Goal: Task Accomplishment & Management: Manage account settings

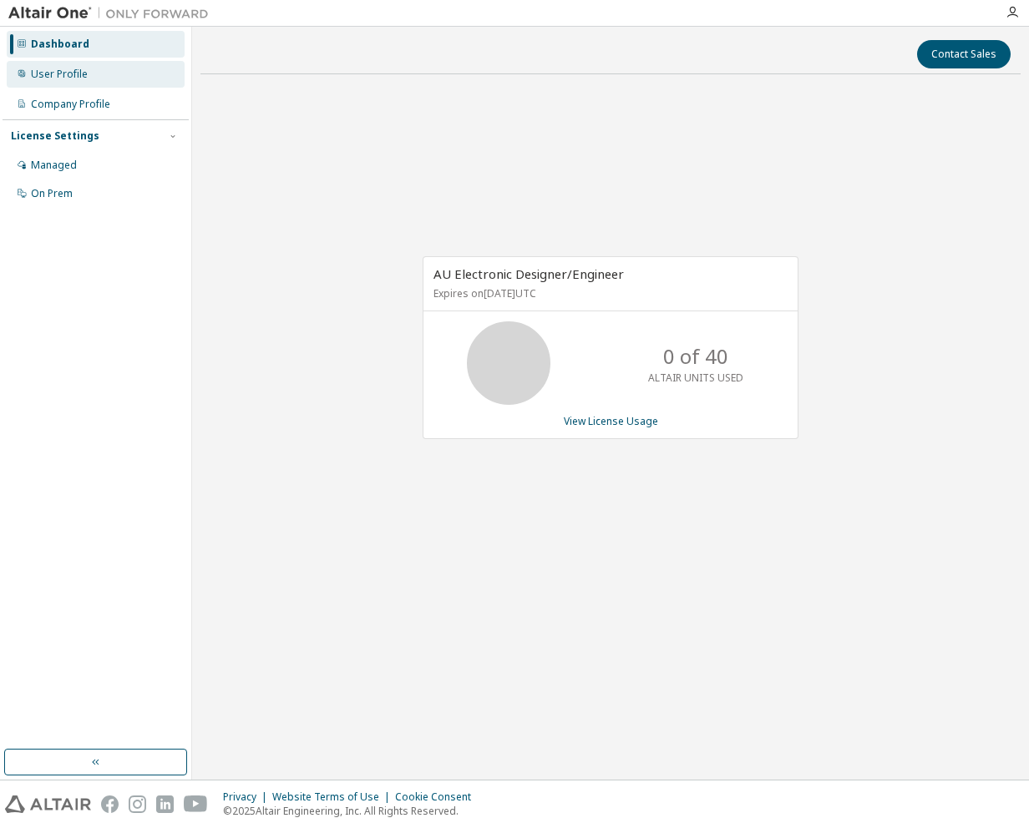
click at [69, 77] on div "User Profile" at bounding box center [59, 74] width 57 height 13
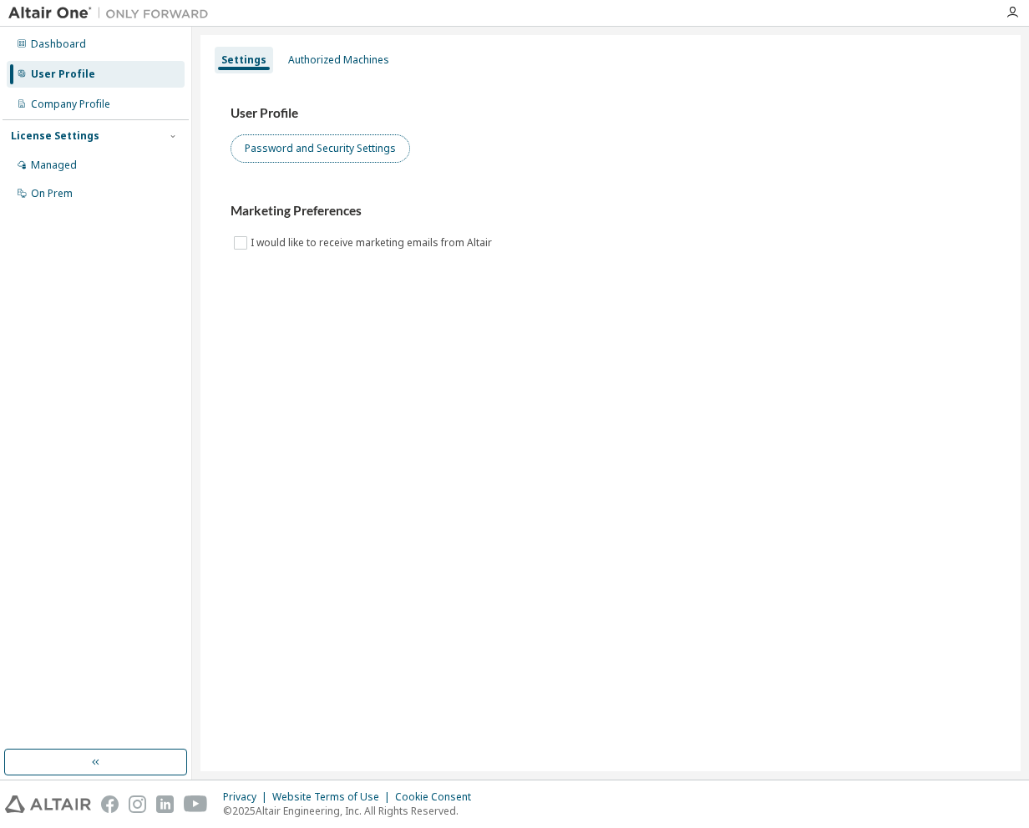
click at [348, 150] on button "Password and Security Settings" at bounding box center [320, 148] width 180 height 28
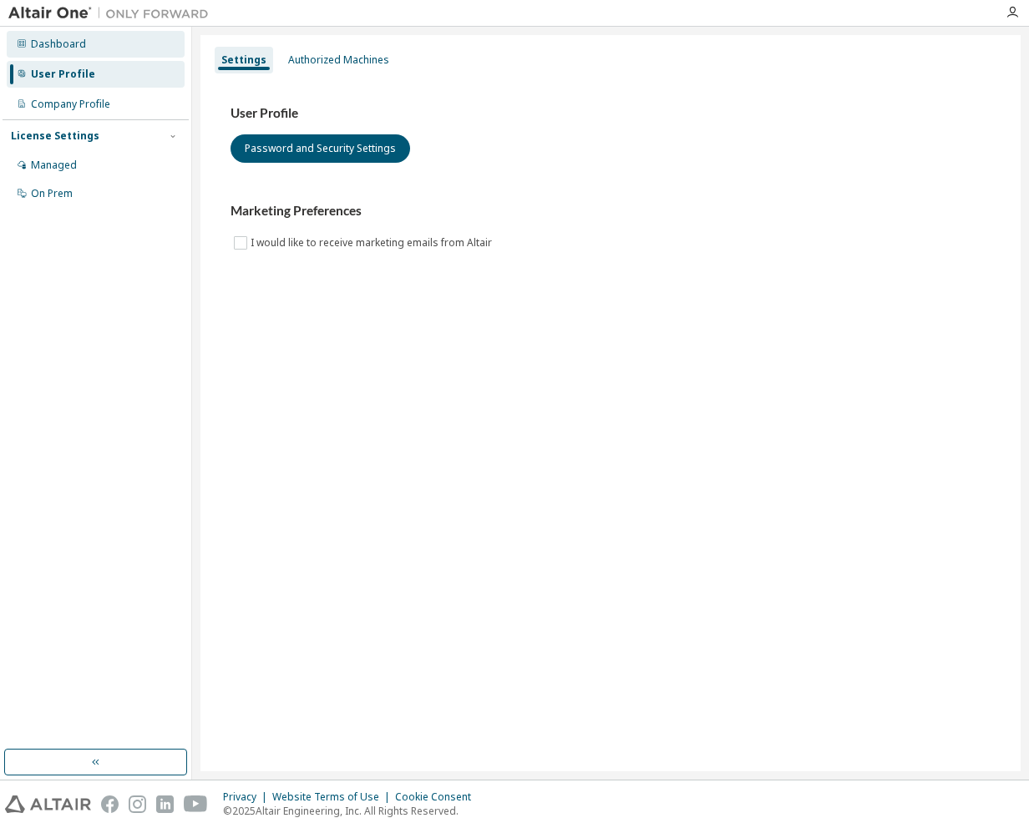
click at [80, 48] on div "Dashboard" at bounding box center [58, 44] width 55 height 13
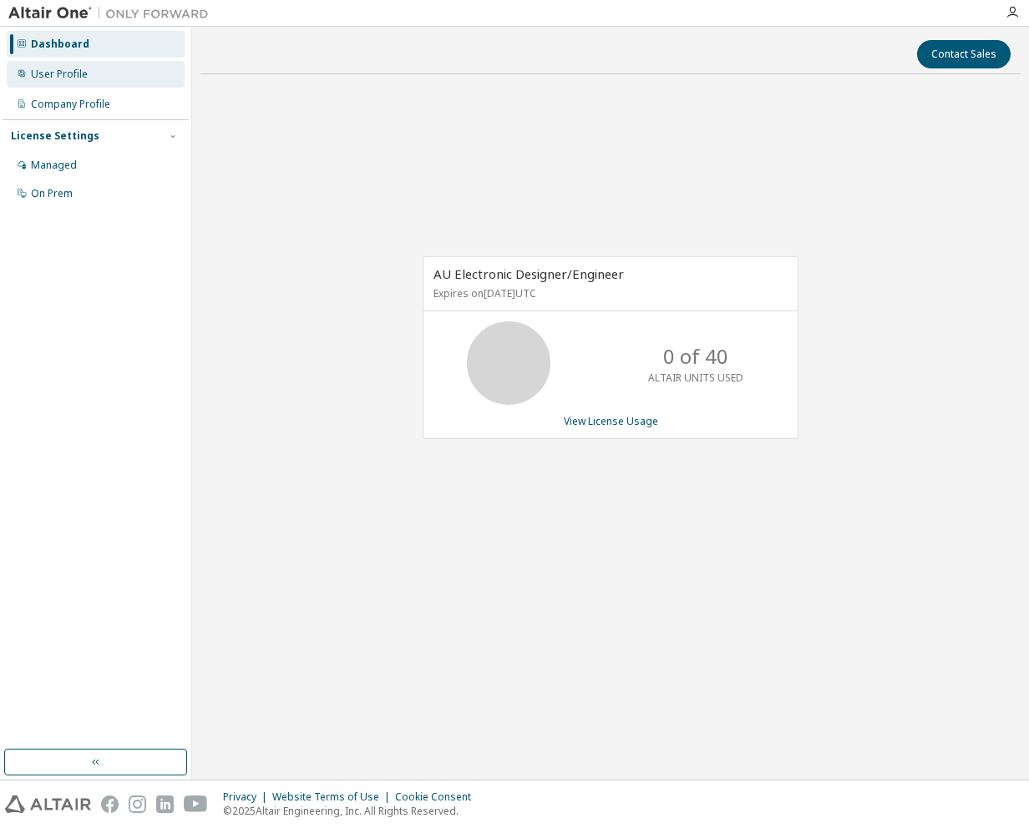
click at [68, 75] on div "User Profile" at bounding box center [59, 74] width 57 height 13
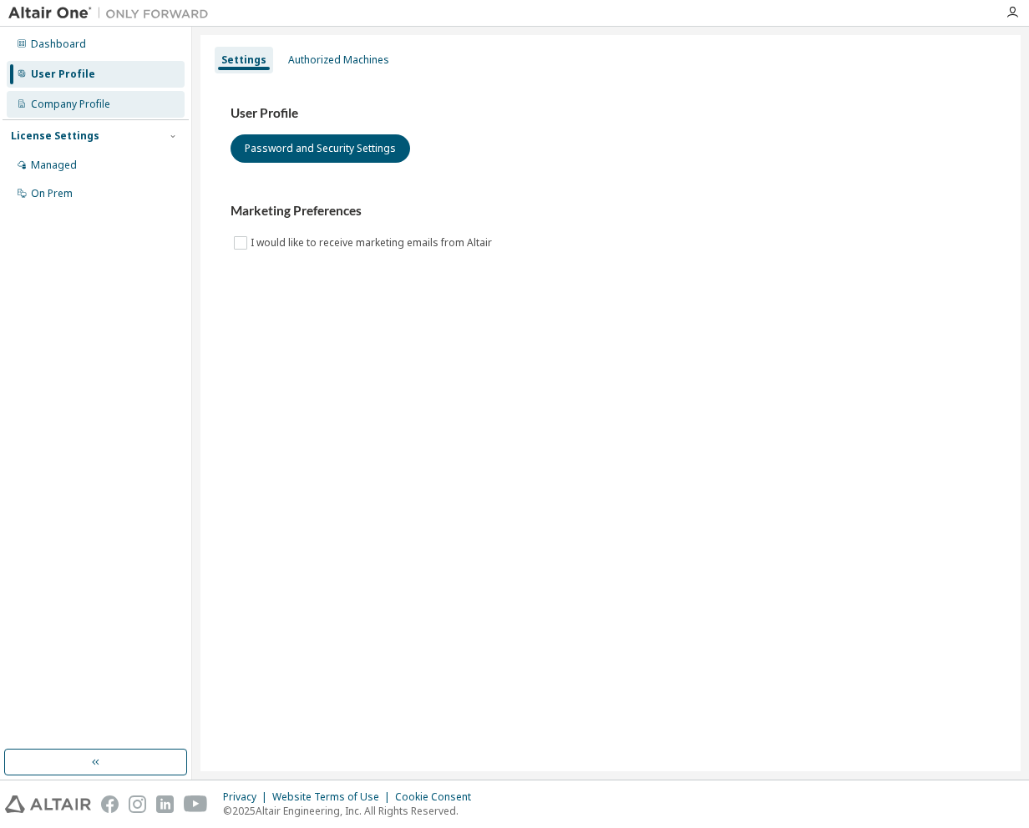
click at [68, 101] on div "Company Profile" at bounding box center [70, 104] width 79 height 13
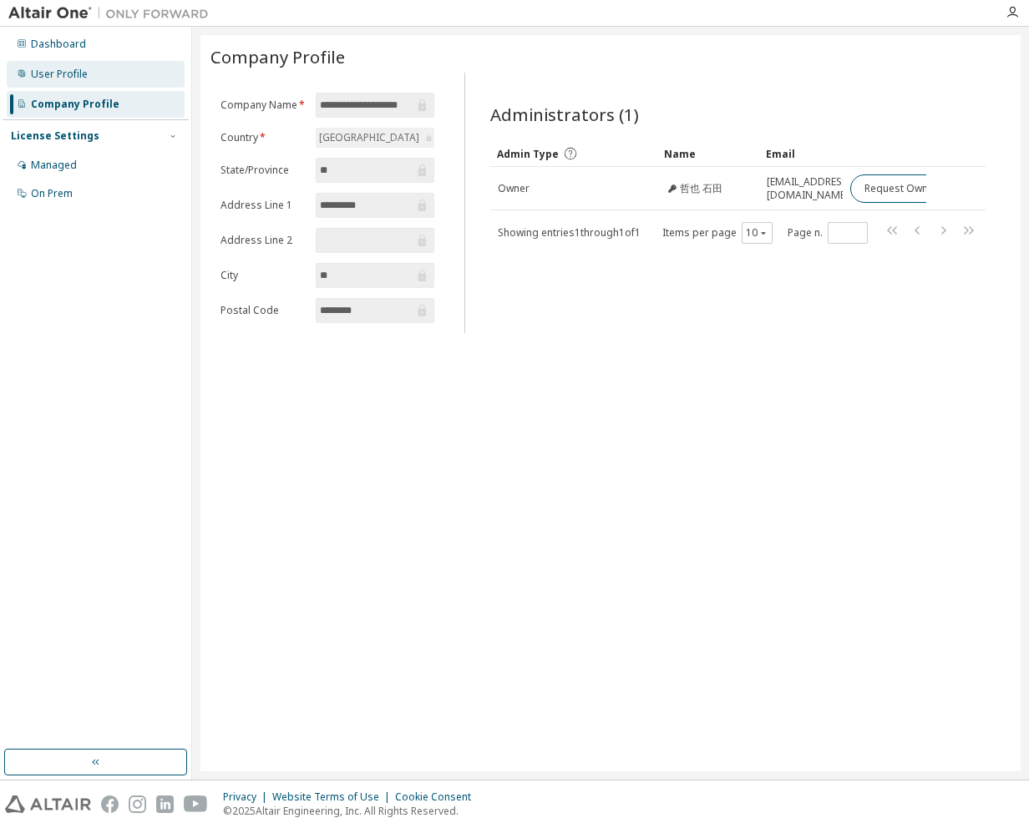
click at [117, 77] on div "User Profile" at bounding box center [96, 74] width 178 height 27
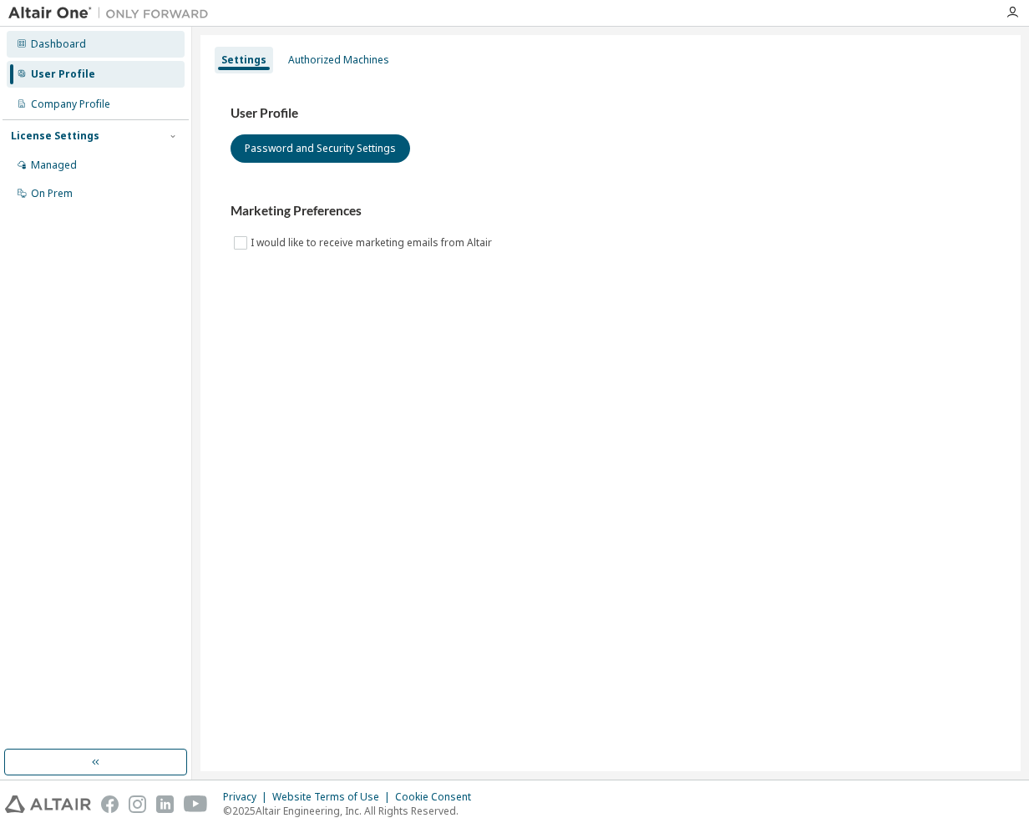
click at [69, 46] on div "Dashboard" at bounding box center [58, 44] width 55 height 13
